Goal: Information Seeking & Learning: Learn about a topic

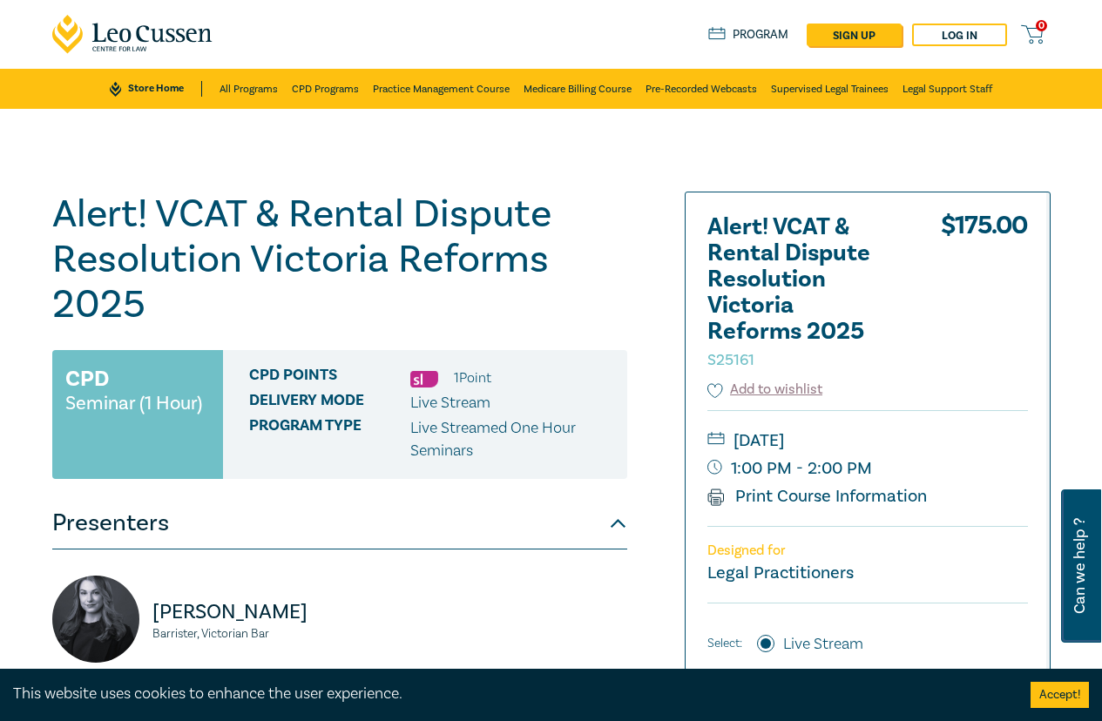
scroll to position [225, 0]
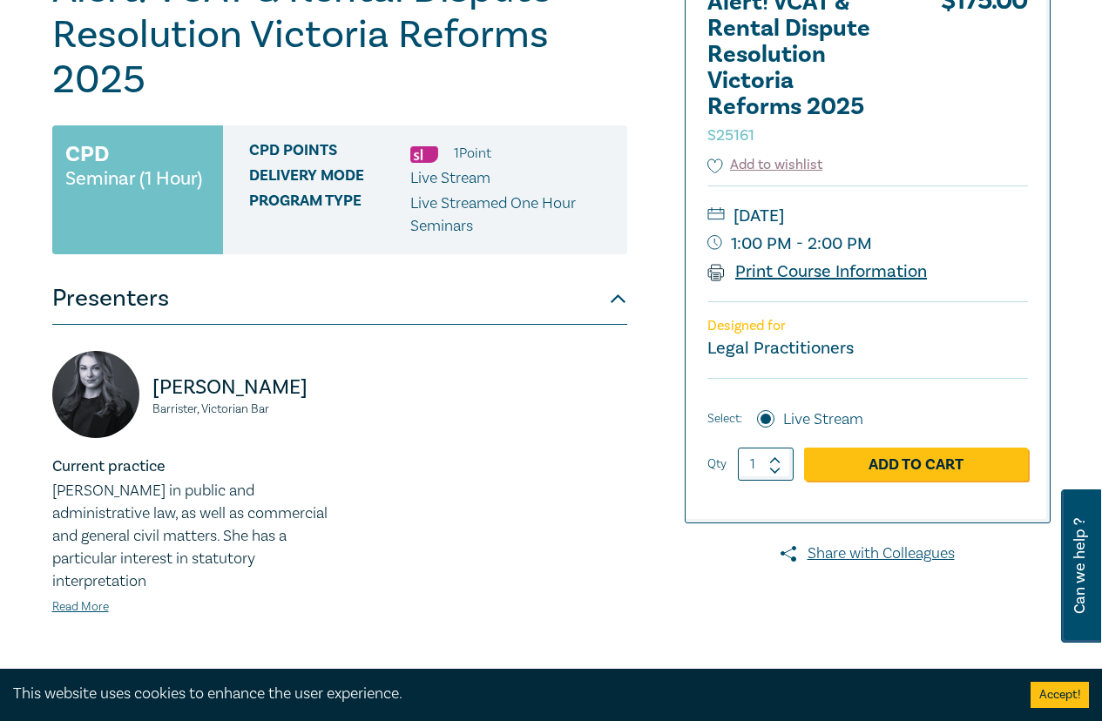
click at [877, 270] on link "Print Course Information" at bounding box center [817, 272] width 220 height 23
click at [448, 576] on div "[PERSON_NAME] Barrister, Victorian Bar Current practice [PERSON_NAME] in public…" at bounding box center [340, 497] width 596 height 293
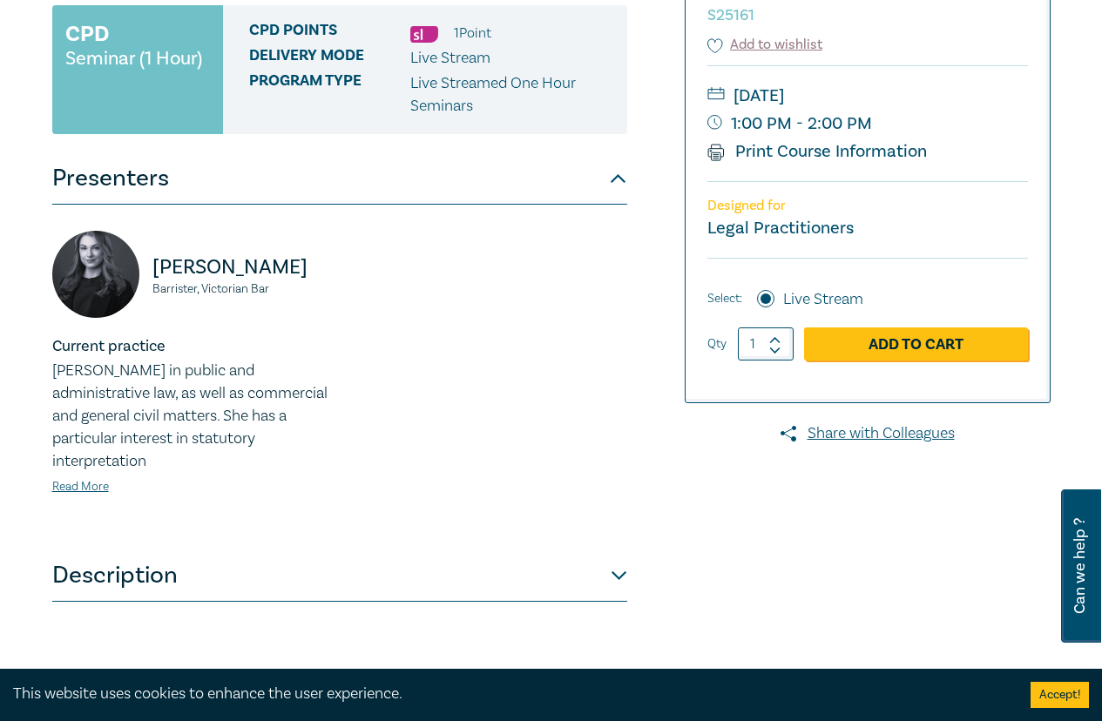
scroll to position [625, 0]
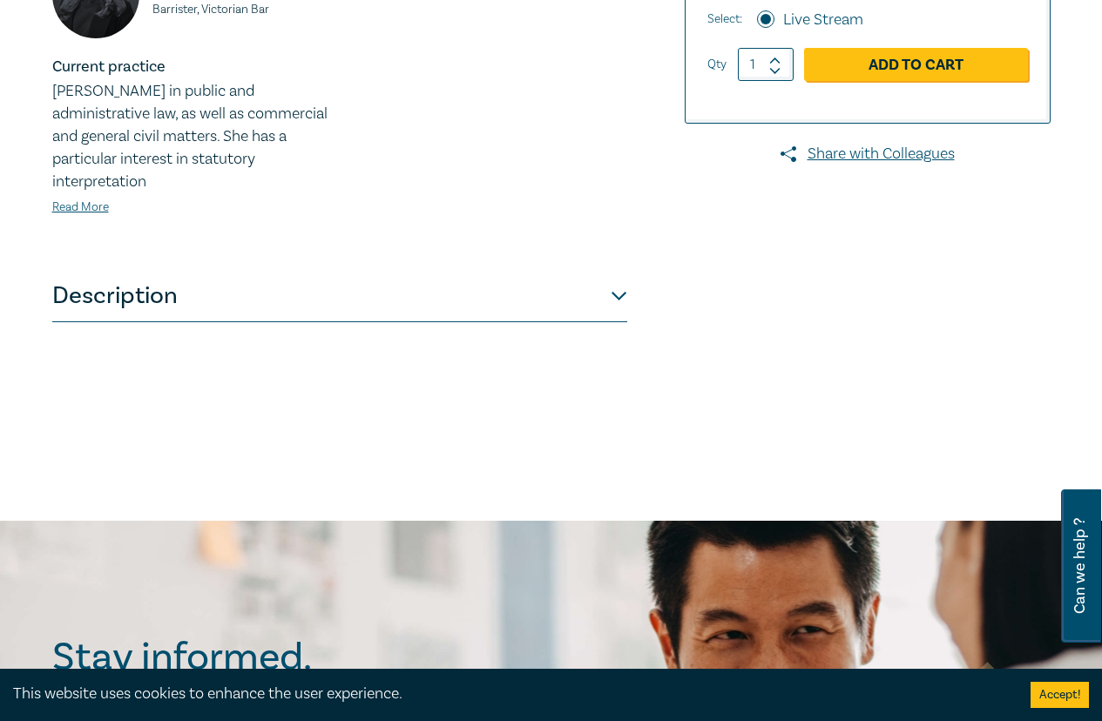
click at [590, 301] on button "Description" at bounding box center [339, 296] width 575 height 52
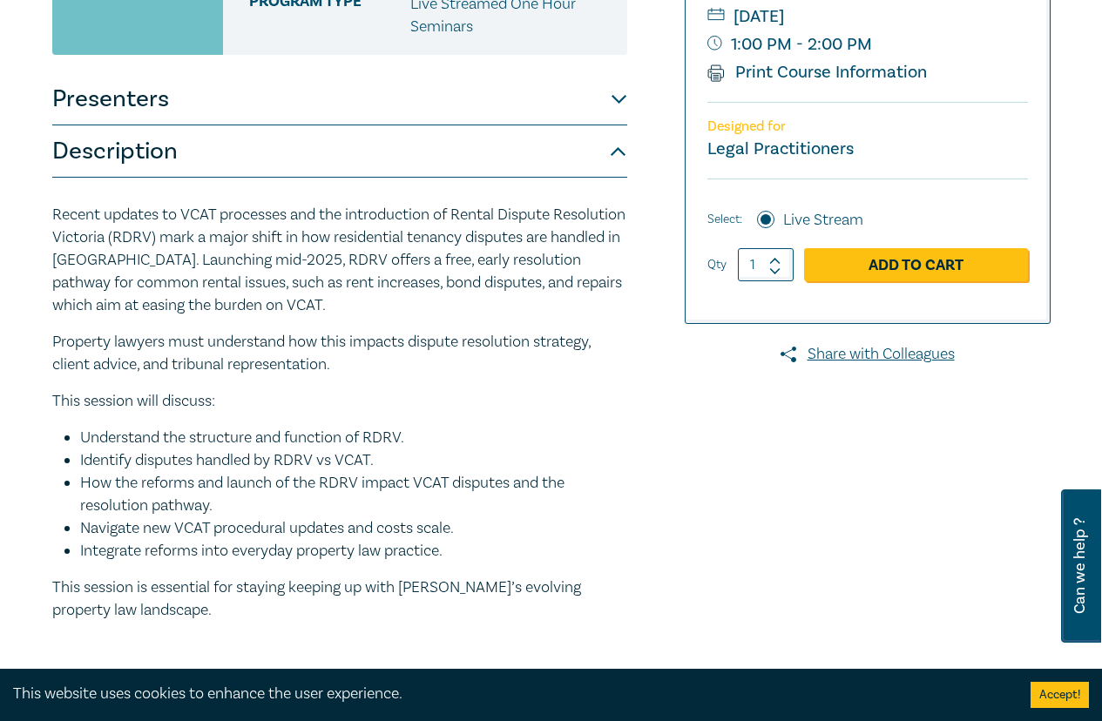
scroll to position [55, 0]
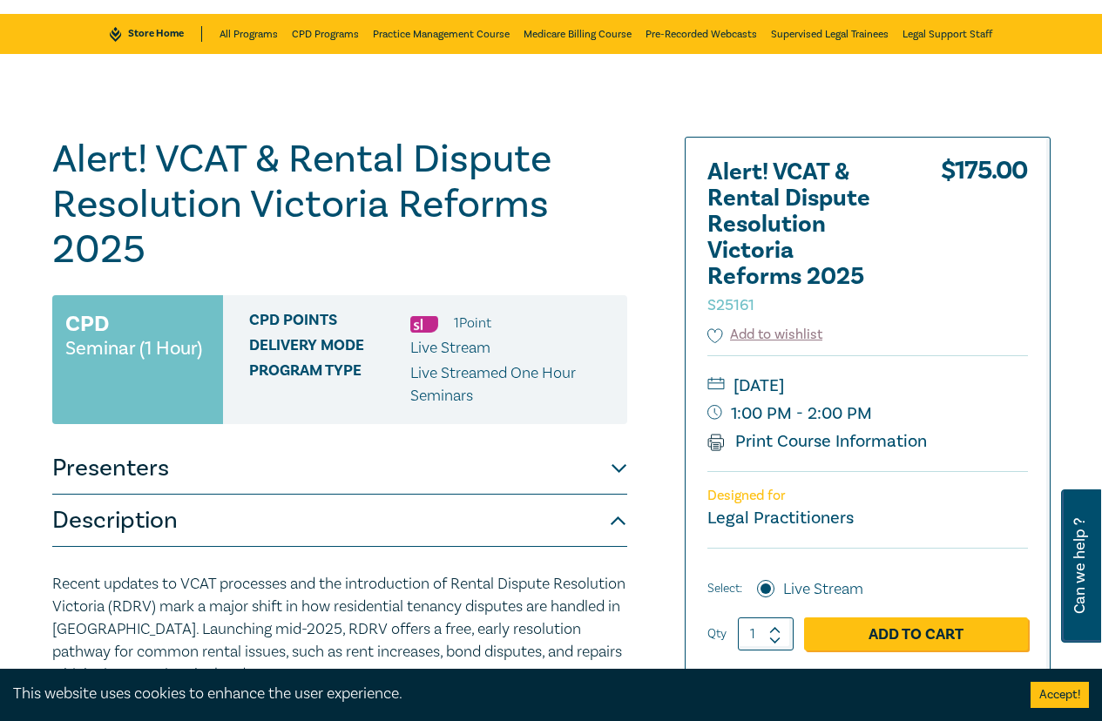
click at [517, 495] on button "Description" at bounding box center [339, 521] width 575 height 52
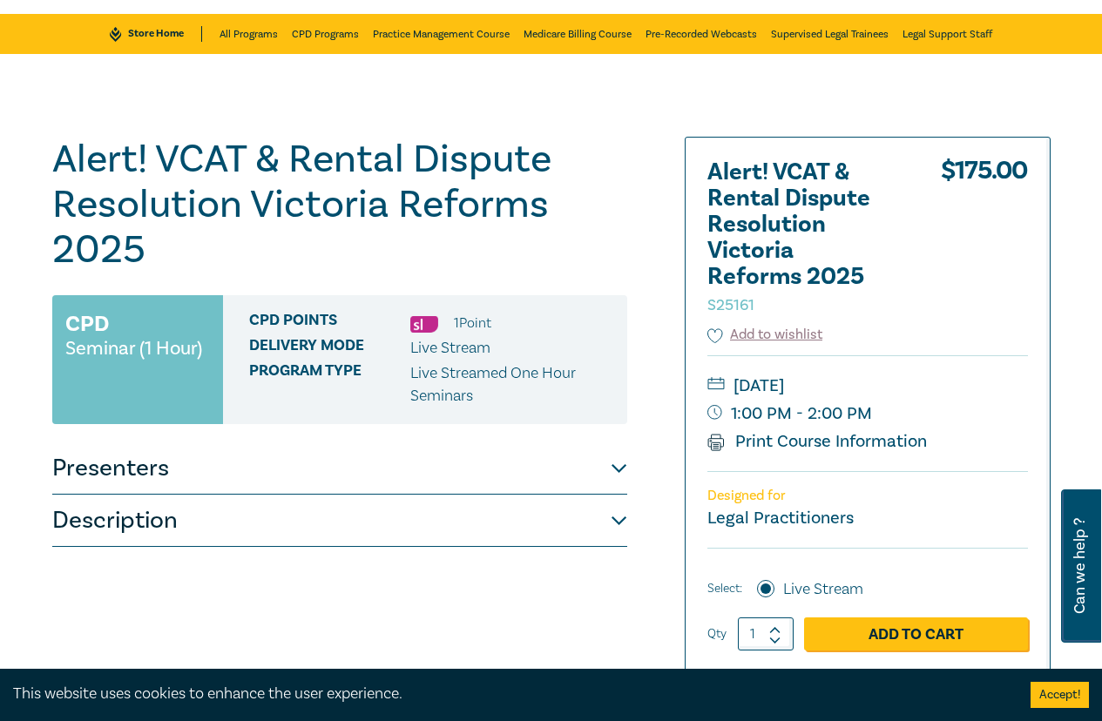
click at [525, 470] on button "Presenters" at bounding box center [339, 469] width 575 height 52
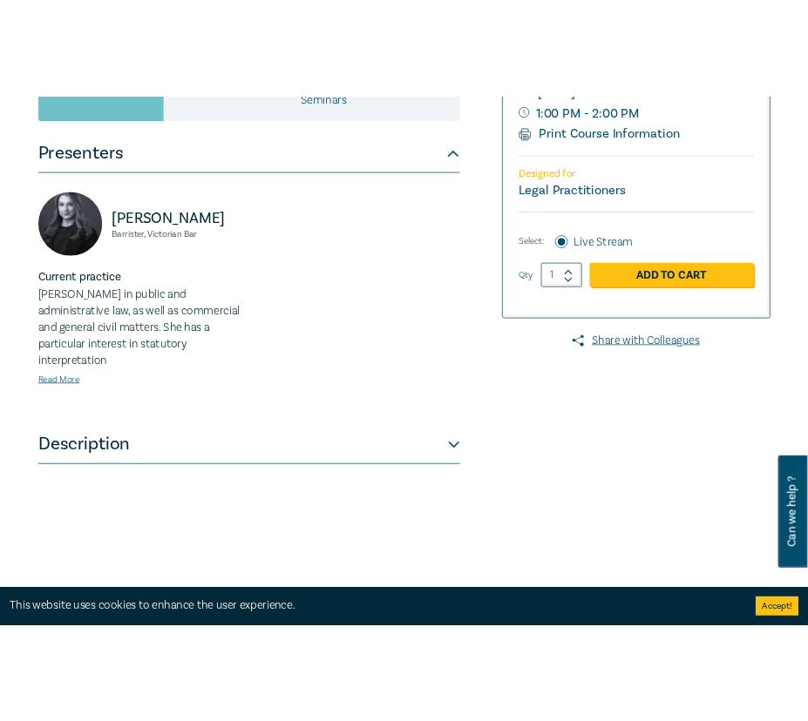
scroll to position [0, 0]
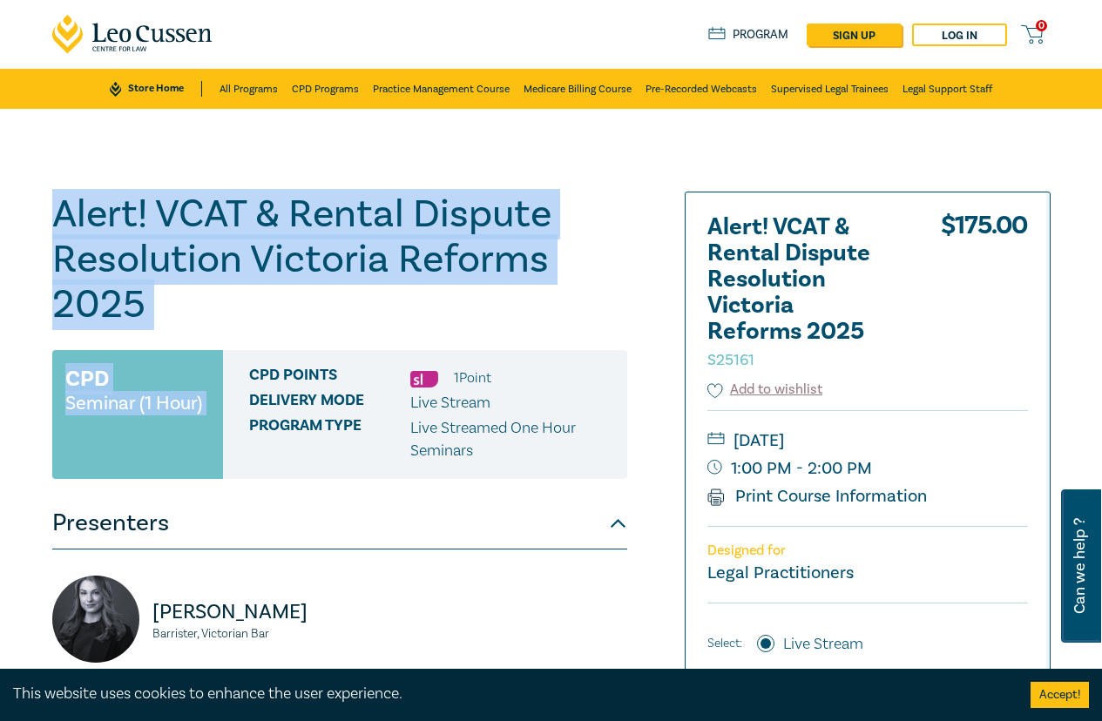
drag, startPoint x: 44, startPoint y: 213, endPoint x: 308, endPoint y: 344, distance: 293.8
click at [308, 344] on div "Alert! VCAT & Rental Dispute Resolution Victoria Reforms 2025 S25161 CPD Semina…" at bounding box center [382, 627] width 680 height 871
click at [286, 267] on h1 "Alert! VCAT & Rental Dispute Resolution Victoria Reforms 2025 S25161" at bounding box center [339, 260] width 575 height 136
drag, startPoint x: 181, startPoint y: 320, endPoint x: 36, endPoint y: 204, distance: 186.0
click at [36, 204] on div "Alert! VCAT & Rental Dispute Resolution Victoria Reforms 2025 S25161 CPD Semina…" at bounding box center [551, 627] width 1102 height 1037
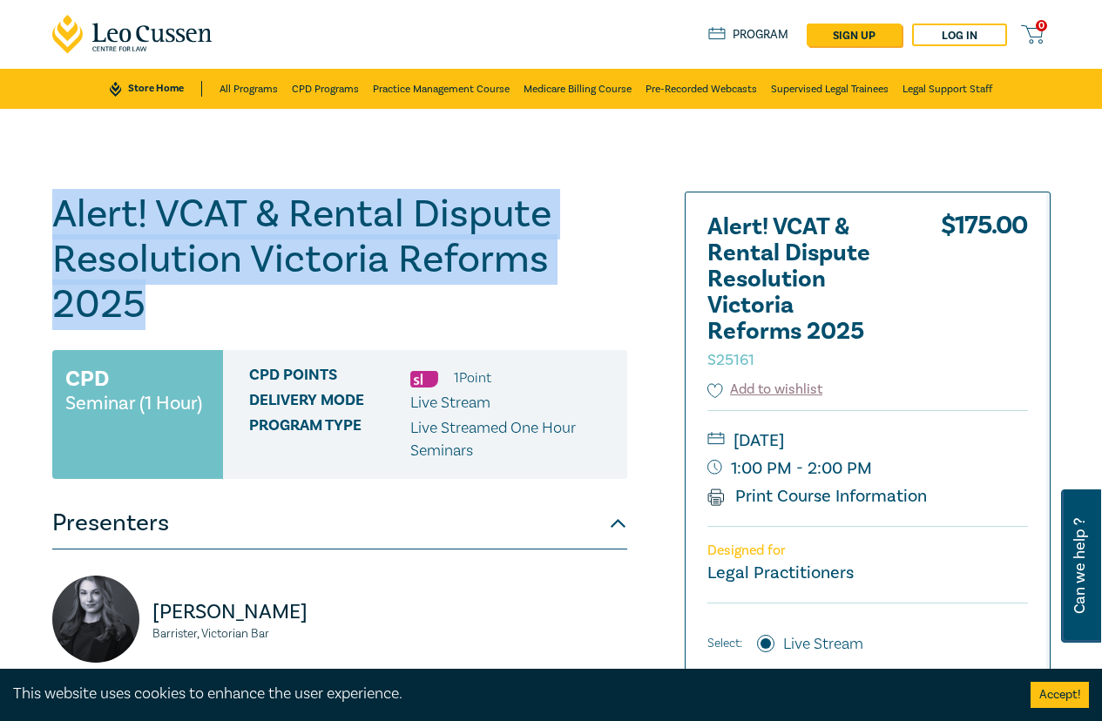
copy h1 "Alert! VCAT & Rental Dispute Resolution Victoria Reforms 2025"
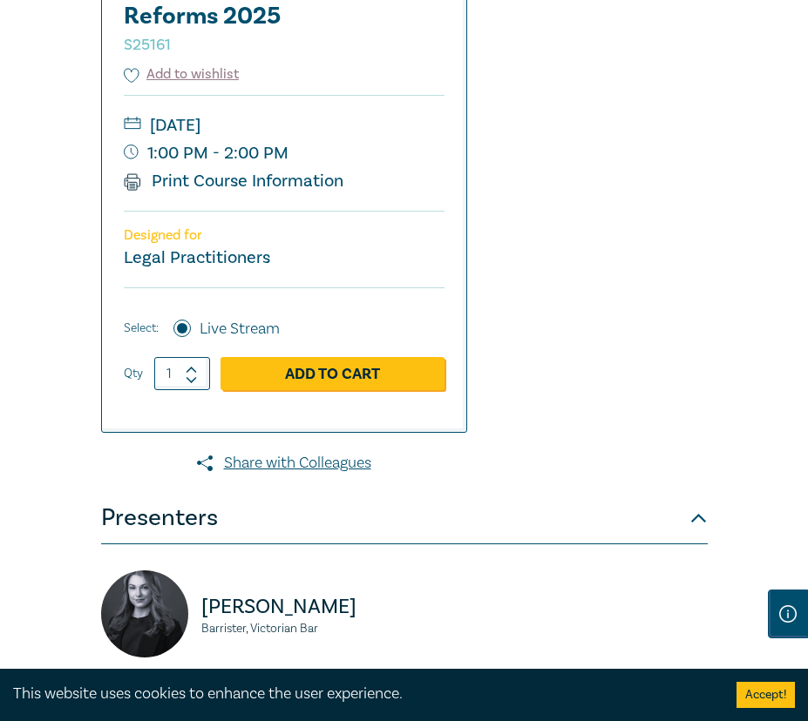
scroll to position [192, 0]
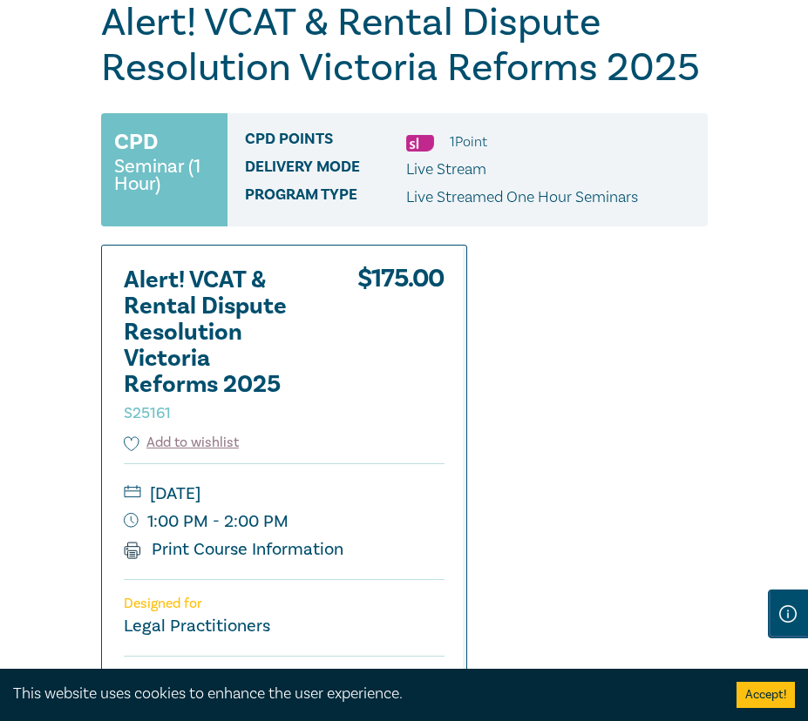
click at [583, 424] on div "Alert! VCAT & Rental Dispute Resolution Victoria Reforms 2025 S25161 CPD Semina…" at bounding box center [404, 621] width 606 height 1242
